Goal: Task Accomplishment & Management: Complete application form

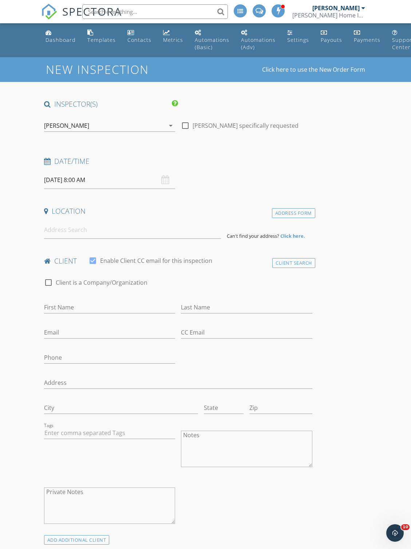
click at [185, 119] on div at bounding box center [185, 125] width 12 height 12
checkbox input "true"
click at [160, 175] on input "09/30/2025 8:00 AM" at bounding box center [109, 180] width 131 height 18
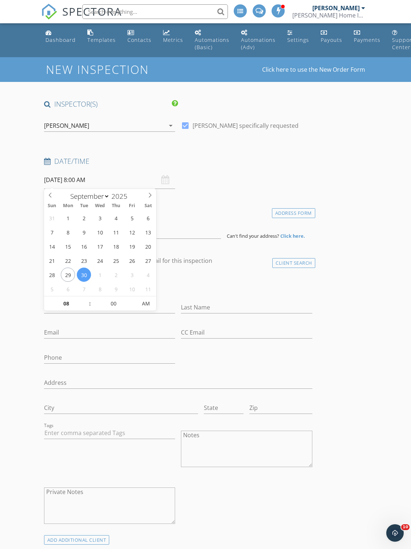
click at [150, 190] on span at bounding box center [150, 194] width 12 height 10
select select "9"
type input "10/01/2025 8:00 AM"
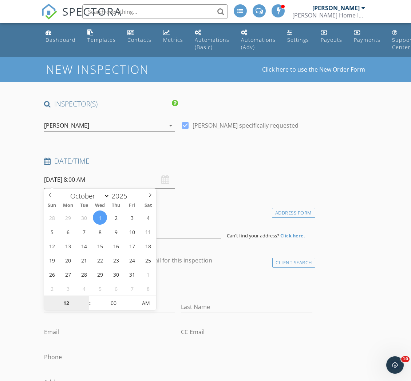
type input "12"
click at [117, 305] on input "00" at bounding box center [113, 303] width 45 height 15
type input "10/01/2025 12:00 AM"
type input "30"
type input "[DATE] 12:30 AM"
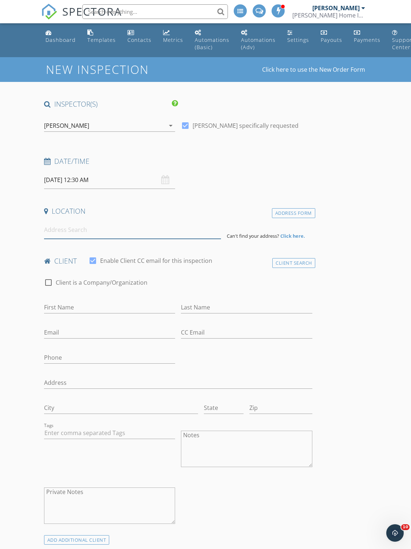
click at [198, 229] on input at bounding box center [132, 230] width 177 height 18
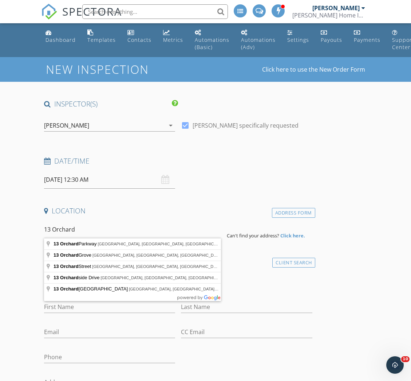
type input "13 Orchard Hill Drive, Manalapan Township, NJ, USA"
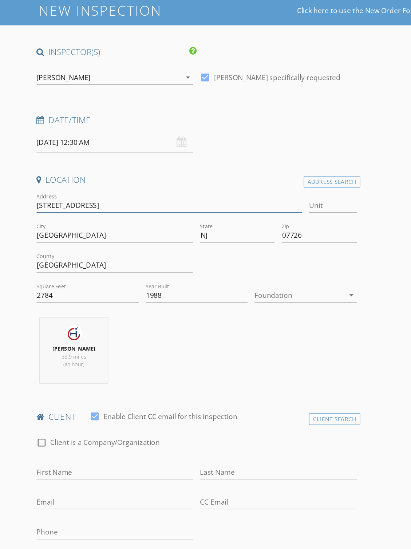
click at [86, 227] on input "13 Orchard Hill Dr" at bounding box center [155, 233] width 222 height 12
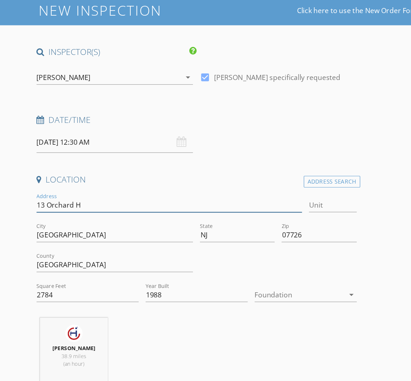
type input "13 Orchard"
click at [280, 208] on div "Address Search" at bounding box center [291, 213] width 47 height 10
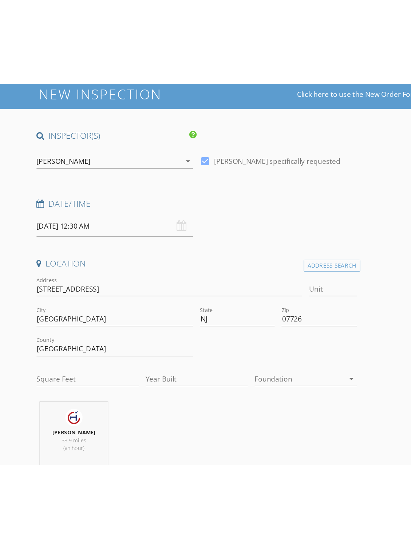
scroll to position [60, 0]
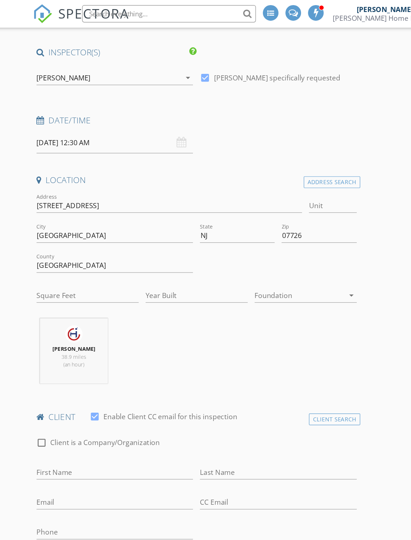
type input "2784"
type input "1988"
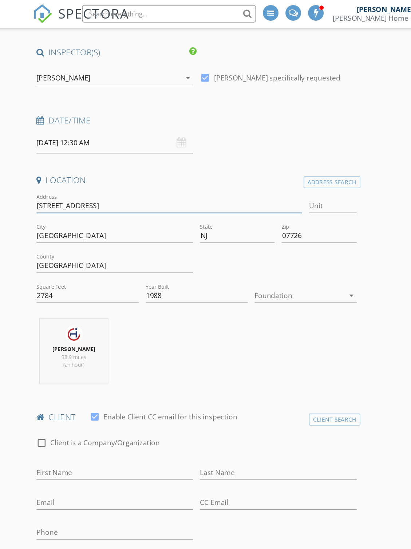
click at [132, 166] on input "13 Orchard Hill Dr" at bounding box center [155, 172] width 222 height 12
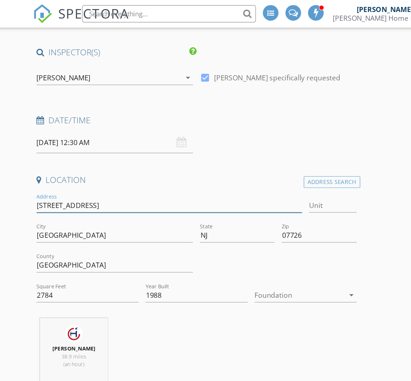
click at [172, 174] on input "13 Orchard Hill Dr" at bounding box center [155, 172] width 222 height 12
type input "13 Orchard"
type input "13 Orchard C"
type input "2784"
type input "1988"
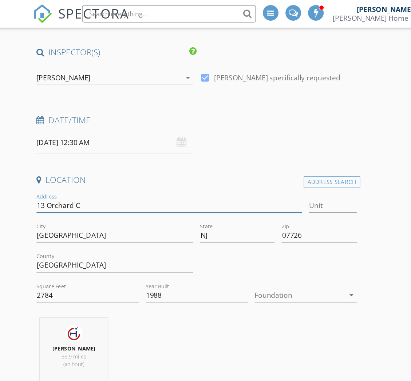
type input "13 Orchard Ct"
type input "2784"
type input "1988"
type input "13 Orchard Ct"
click at [246, 288] on div "Michael Coletta 36.9 miles (an hour)" at bounding box center [178, 297] width 274 height 60
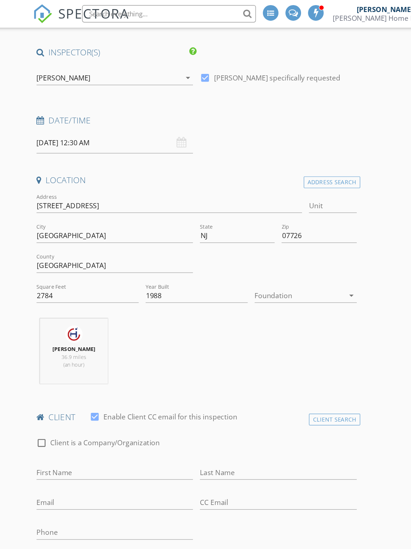
click at [284, 154] on div "Address Search" at bounding box center [291, 153] width 47 height 10
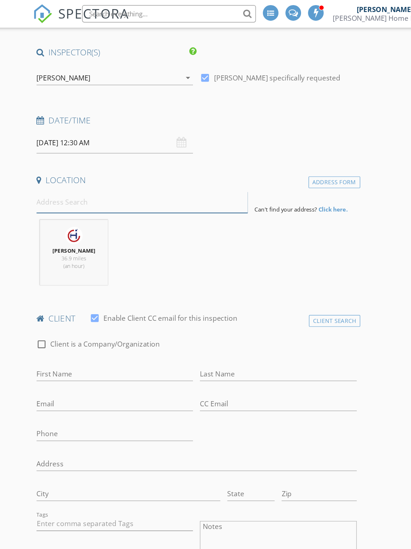
click at [157, 171] on input at bounding box center [132, 169] width 177 height 18
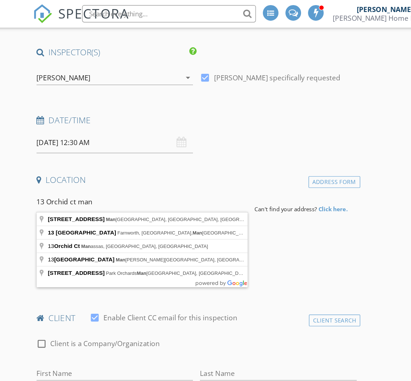
type input "13 Orchid Ct, Manalapan Township, NJ, USA"
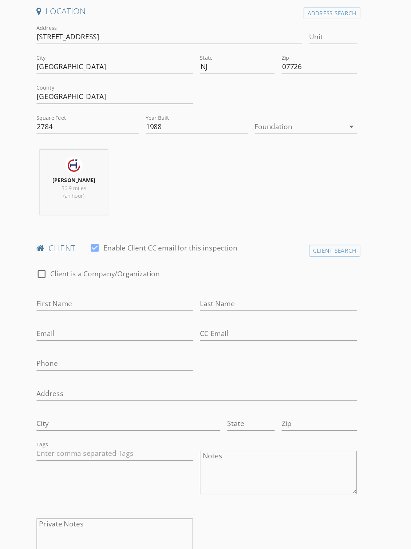
scroll to position [116, 0]
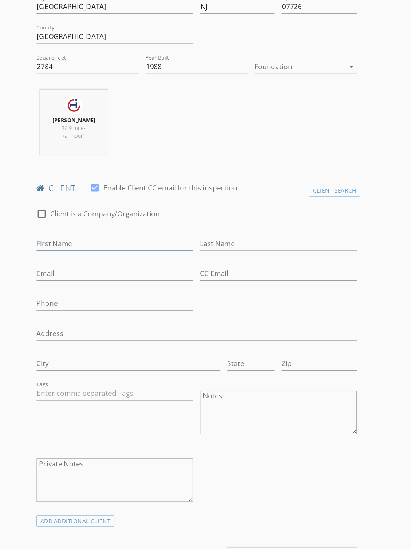
click at [122, 287] on input "First Name" at bounding box center [109, 293] width 131 height 12
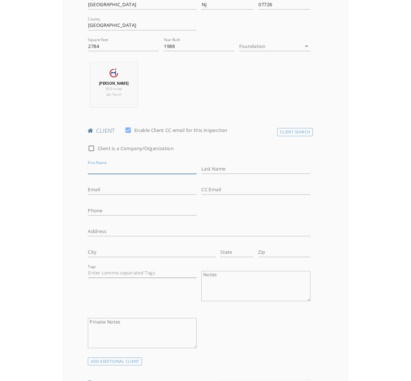
scroll to position [190, 0]
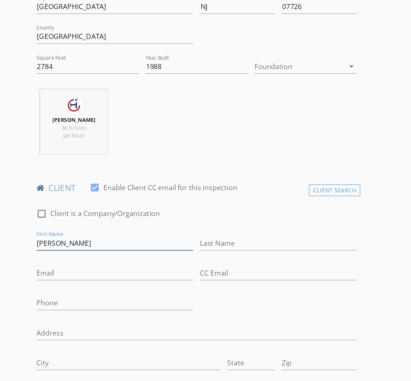
type input "Dina"
click at [213, 260] on input "Last Name" at bounding box center [246, 266] width 131 height 12
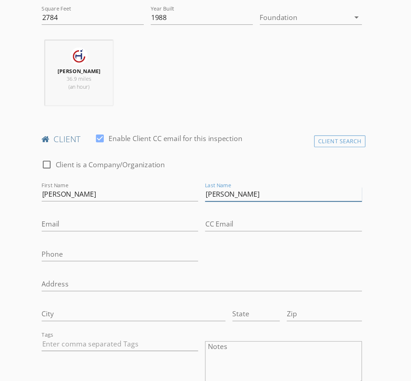
scroll to position [235, 0]
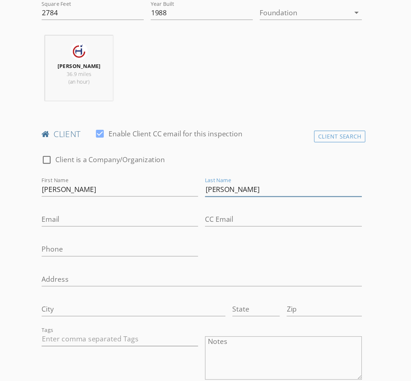
type input "[PERSON_NAME]"
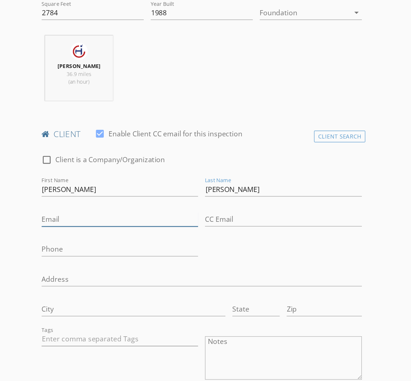
click at [111, 240] on input "Email" at bounding box center [109, 246] width 131 height 12
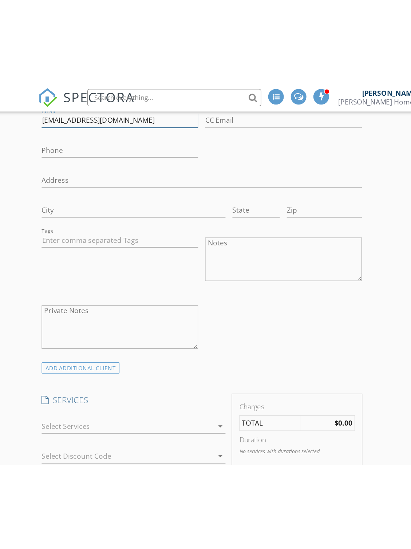
scroll to position [450, 0]
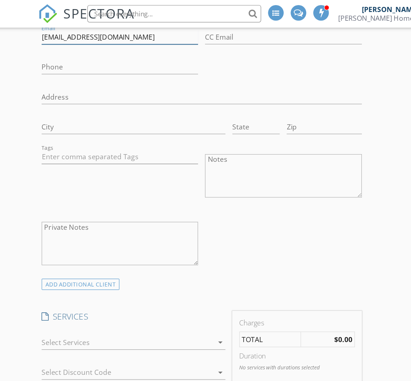
type input "Sfisher95@yahoo.com"
click at [87, 234] on div "ADD ADDITIONAL client" at bounding box center [76, 239] width 65 height 10
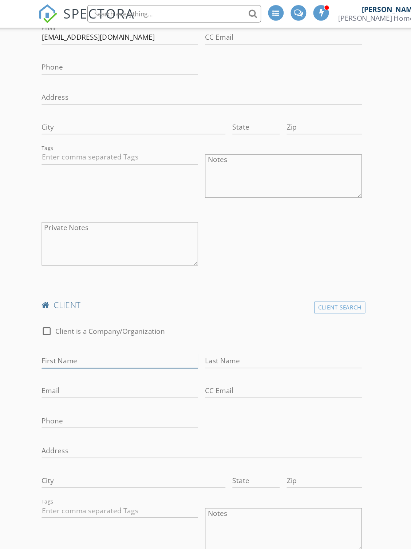
click at [97, 296] on input "First Name" at bounding box center [109, 302] width 131 height 12
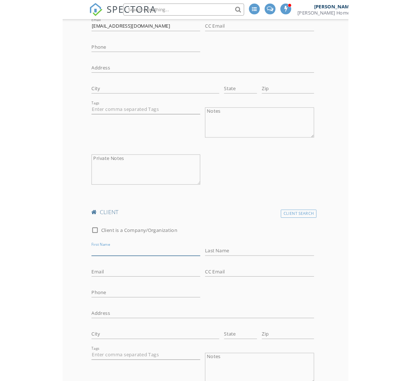
scroll to position [529, 0]
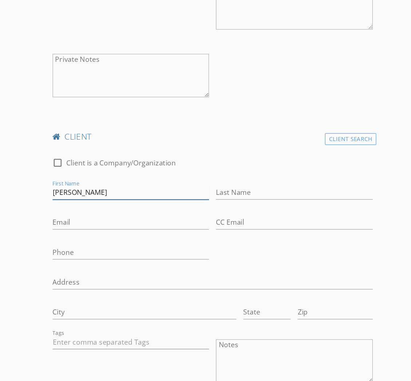
type input "[PERSON_NAME]"
click at [221, 217] on input "Last Name" at bounding box center [246, 223] width 131 height 12
type input "[PERSON_NAME]"
click at [118, 242] on input "Email" at bounding box center [109, 248] width 131 height 12
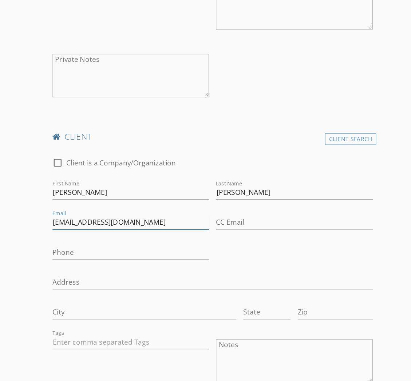
type input "Sfisher95@yahoo.com"
click at [127, 292] on input "Address" at bounding box center [178, 298] width 268 height 12
click at [113, 267] on input "Phone" at bounding box center [109, 273] width 131 height 12
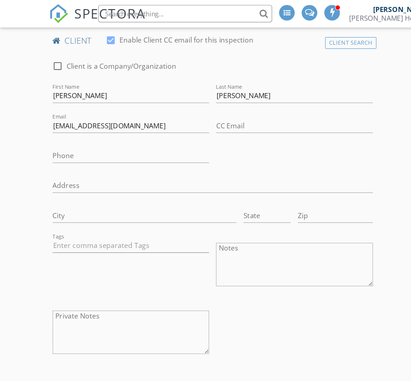
scroll to position [375, 0]
click at [89, 130] on input "Phone" at bounding box center [109, 131] width 131 height 12
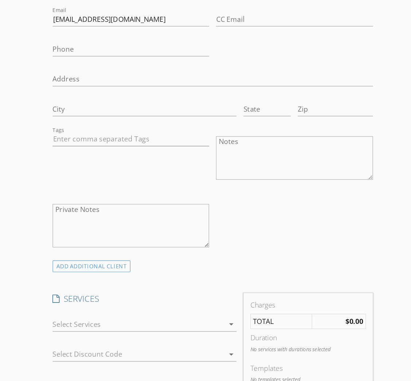
scroll to position [705, 0]
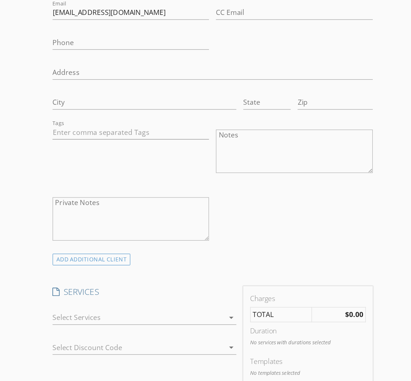
type input "[PHONE_NUMBER]"
click at [188, 324] on div "arrow_drop_down" at bounding box center [193, 328] width 10 height 9
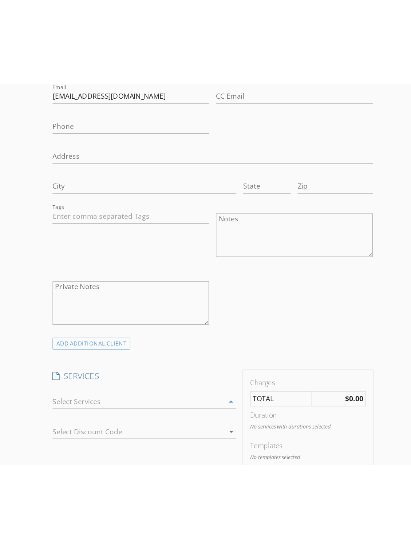
scroll to position [767, 0]
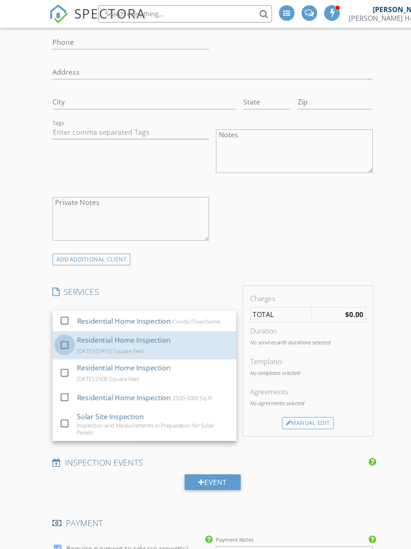
click at [57, 288] on div at bounding box center [54, 288] width 12 height 12
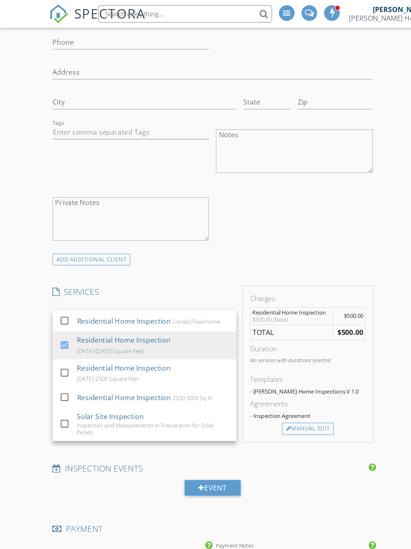
click at [270, 186] on div "check_box_outline_blank Client is a Company/Organization First Name Scott Last …" at bounding box center [178, 81] width 274 height 264
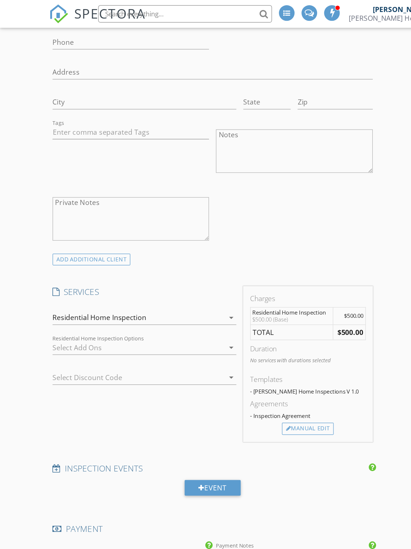
click at [263, 356] on div "Manual Edit" at bounding box center [257, 359] width 43 height 10
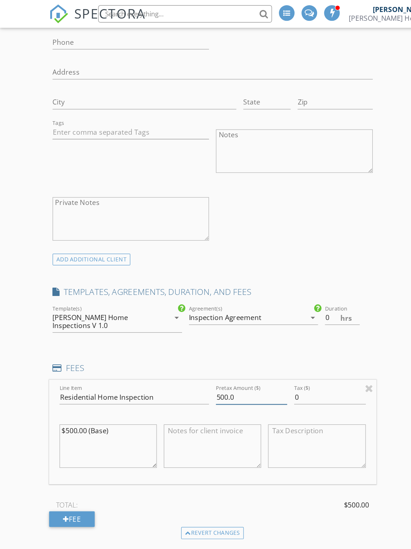
click at [208, 327] on input "500.0" at bounding box center [211, 333] width 60 height 12
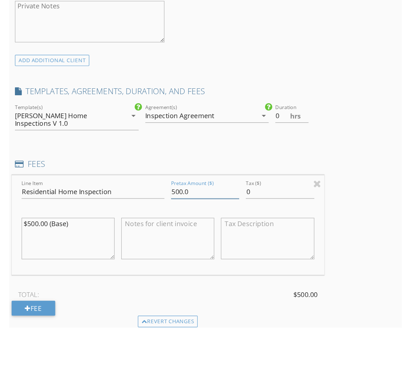
scroll to position [869, 0]
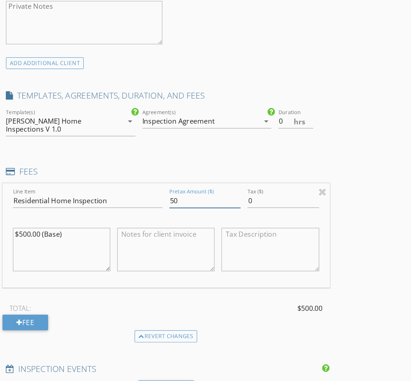
type input "5"
type input "350"
click at [50, 253] on textarea "$500.00 (Base)" at bounding box center [90, 271] width 81 height 36
click at [326, 235] on div "INSPECTOR(S) check_box Michael Coletta PRIMARY Michael Coletta arrow_drop_down …" at bounding box center [205, 118] width 328 height 1777
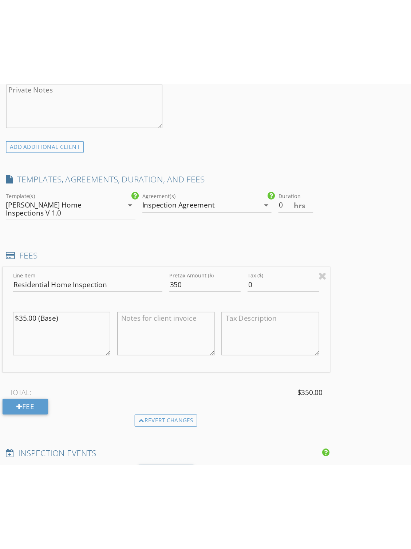
scroll to position [931, 0]
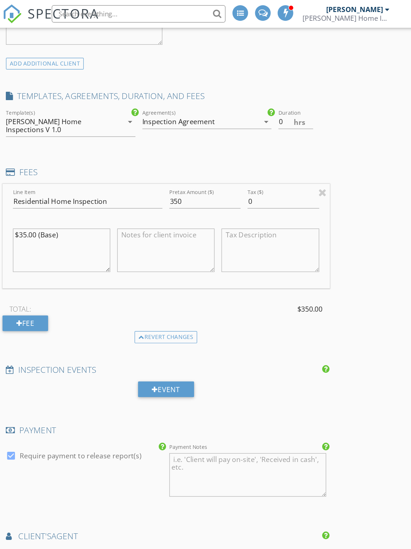
click at [50, 191] on textarea "$35.00 (Base)" at bounding box center [90, 209] width 81 height 36
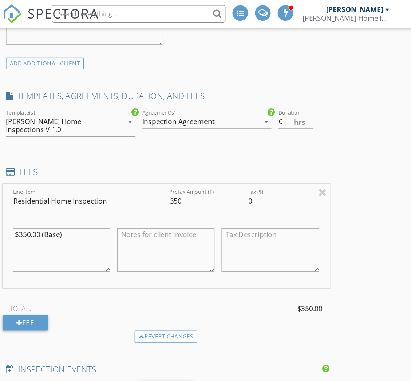
type textarea "$350.00 (Base)"
click at [308, 216] on div "INSPECTOR(S) check_box Michael Coletta PRIMARY Michael Coletta arrow_drop_down …" at bounding box center [205, 56] width 328 height 1777
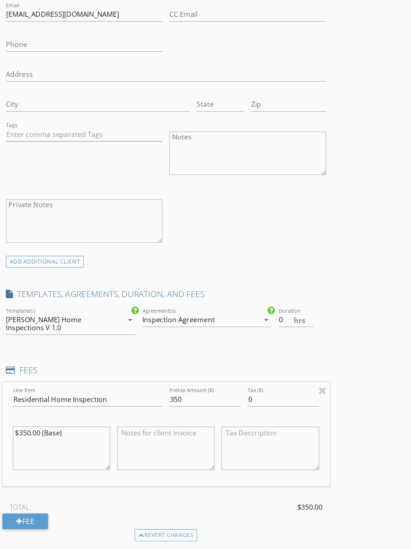
scroll to position [682, 0]
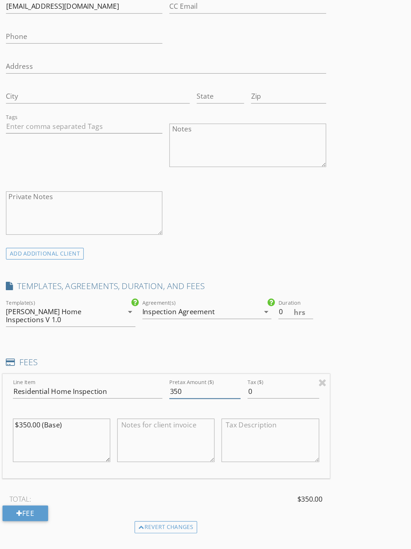
click at [181, 411] on input "350" at bounding box center [211, 417] width 60 height 12
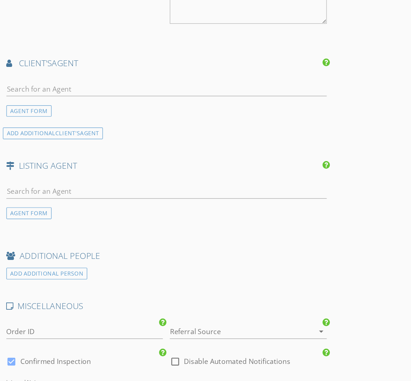
scroll to position [1309, 0]
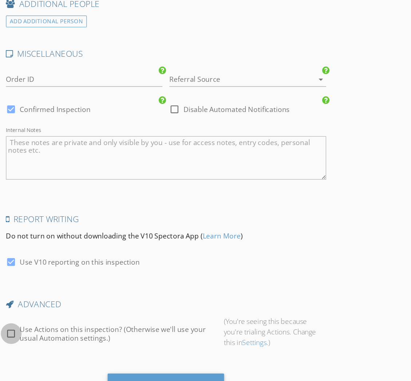
type input "350.00"
click at [42, 335] on div at bounding box center [48, 341] width 12 height 12
checkbox input "true"
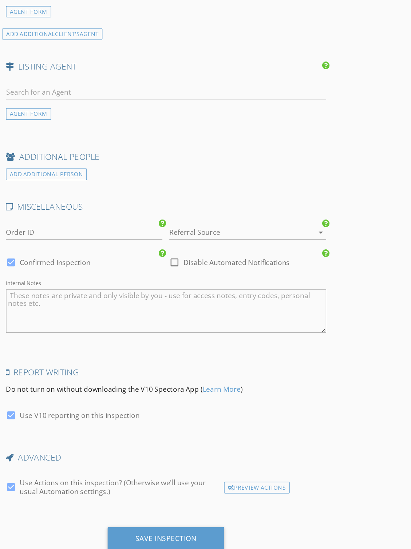
scroll to position [1334, 0]
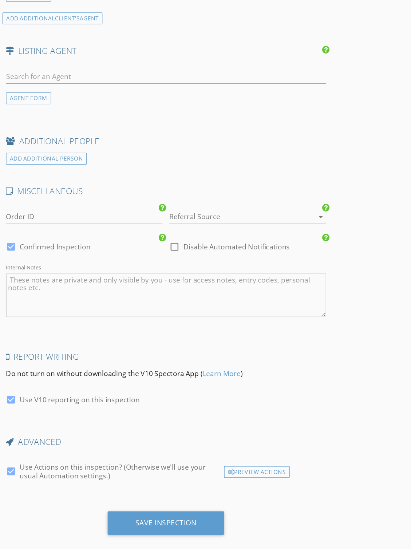
click at [243, 265] on div at bounding box center [236, 271] width 111 height 12
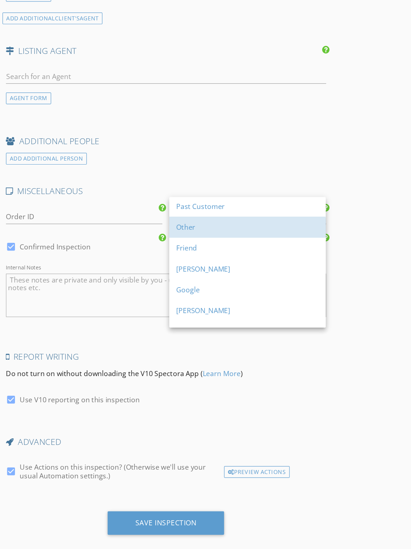
scroll to position [55, 0]
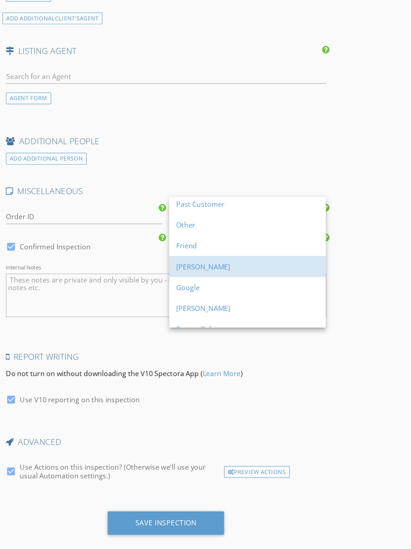
click at [202, 304] on div "[PERSON_NAME]" at bounding box center [246, 312] width 119 height 17
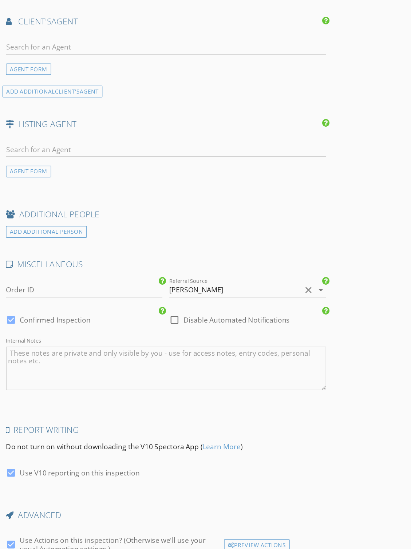
scroll to position [1334, 0]
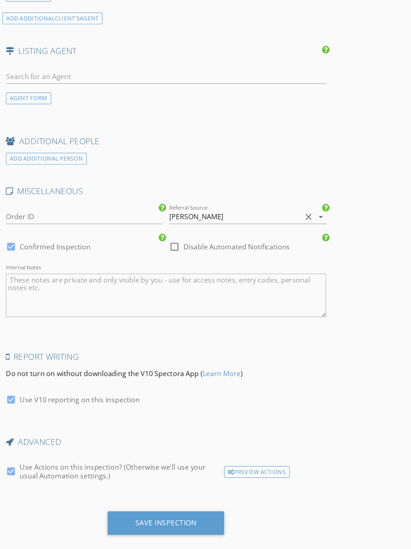
click at [164, 514] on div "Save Inspection" at bounding box center [177, 526] width 51 height 7
